Goal: Obtain resource: Download file/media

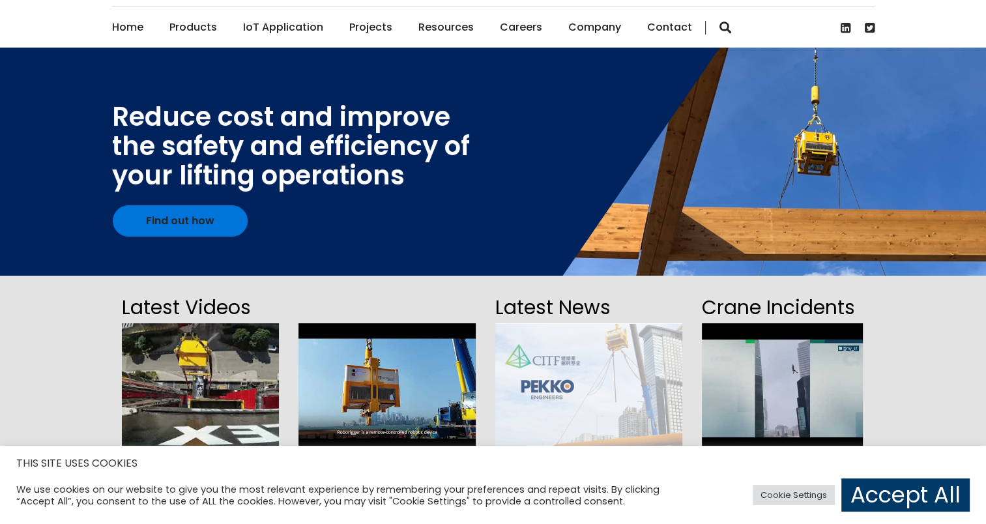
scroll to position [65, 0]
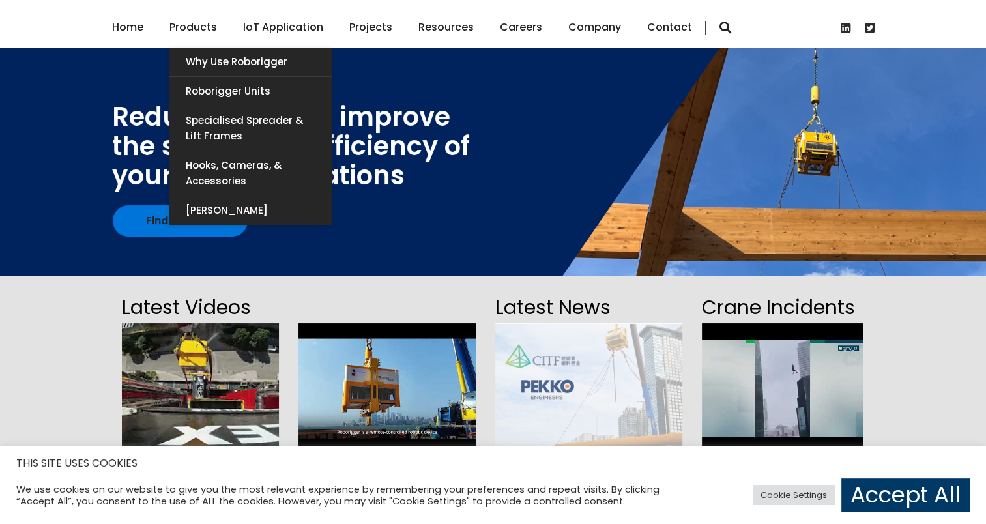
click at [193, 21] on link "Products" at bounding box center [193, 27] width 48 height 40
click at [226, 94] on link "Roborigger Units" at bounding box center [250, 91] width 163 height 29
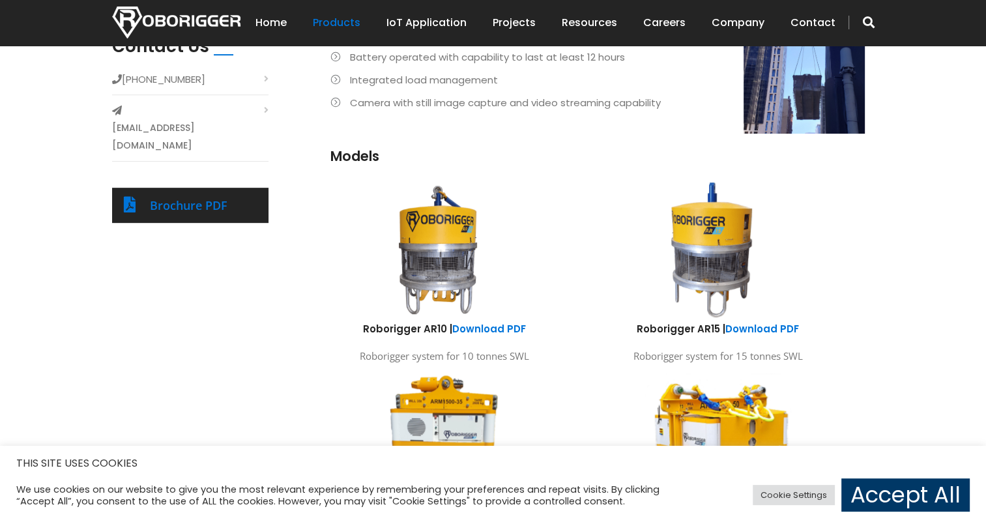
scroll to position [584, 0]
click at [712, 256] on img at bounding box center [711, 251] width 241 height 144
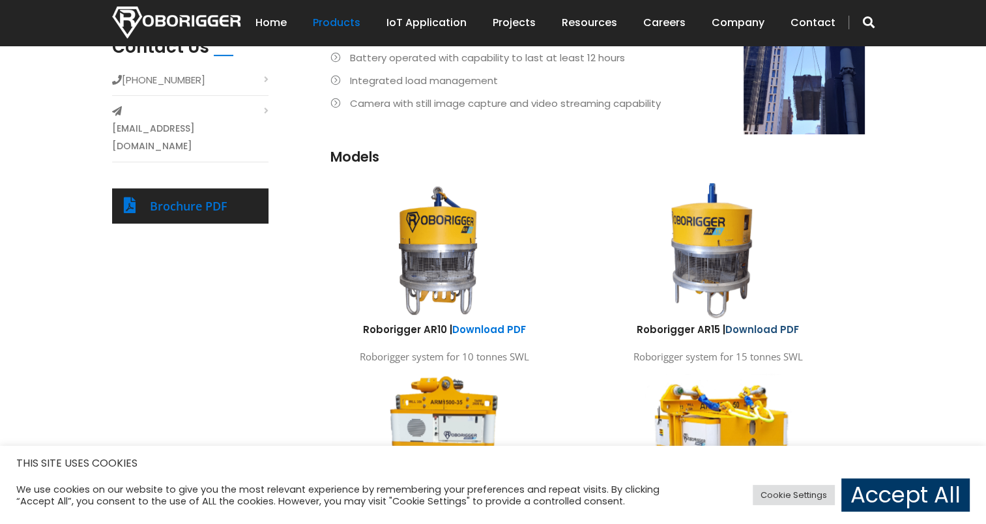
click at [760, 327] on link "Download PDF" at bounding box center [763, 330] width 74 height 14
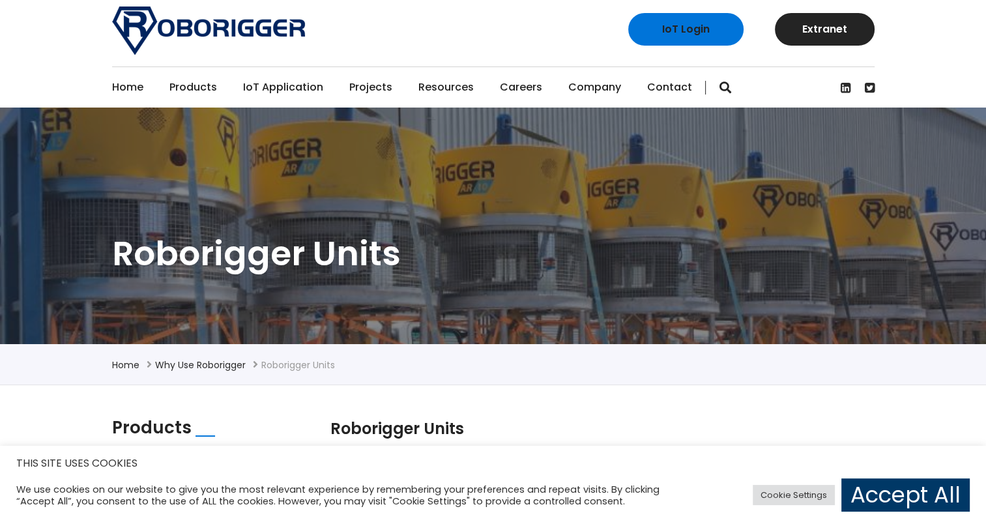
scroll to position [0, 0]
